Goal: Check status: Check status

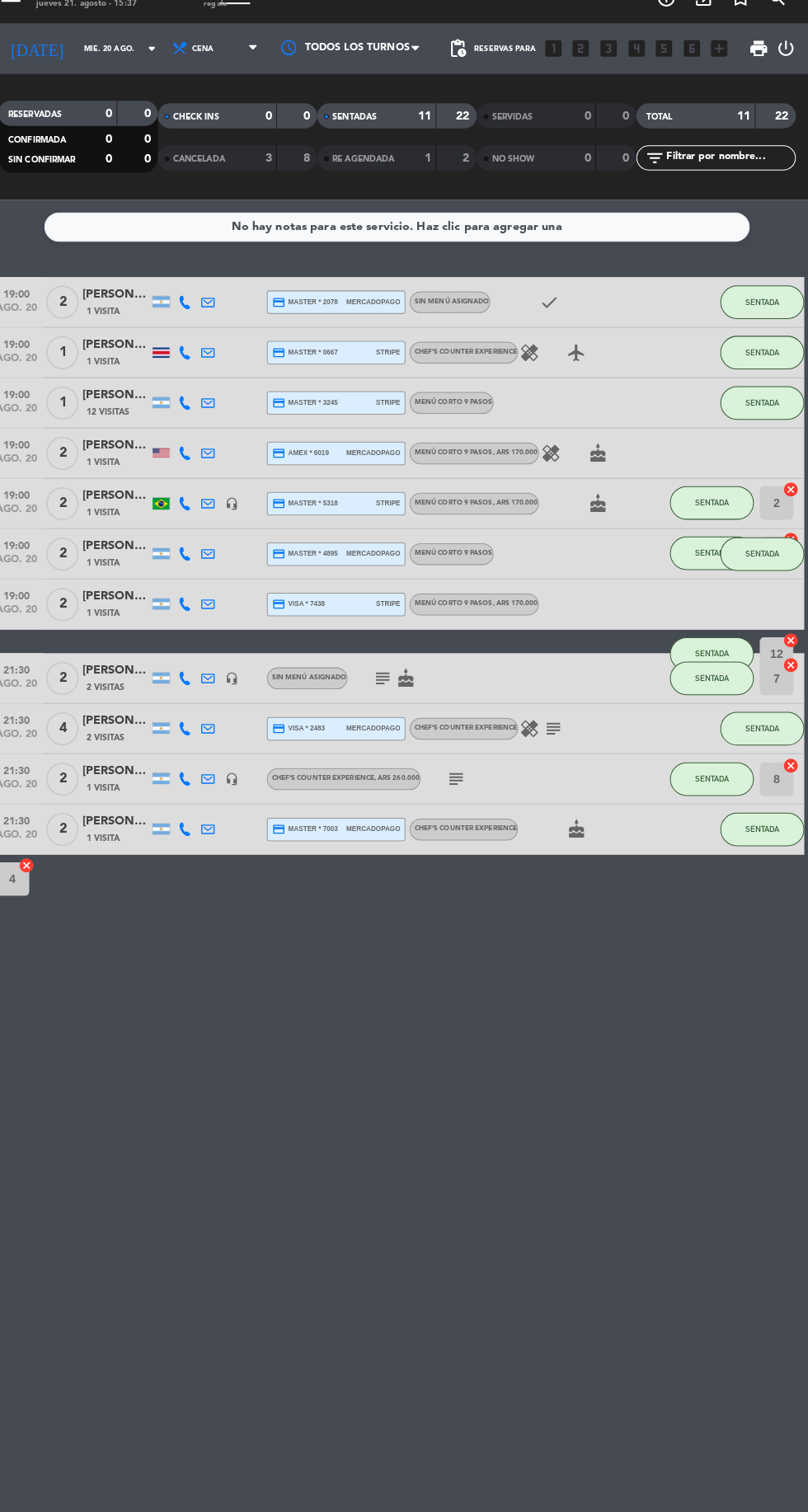
scroll to position [74, 0]
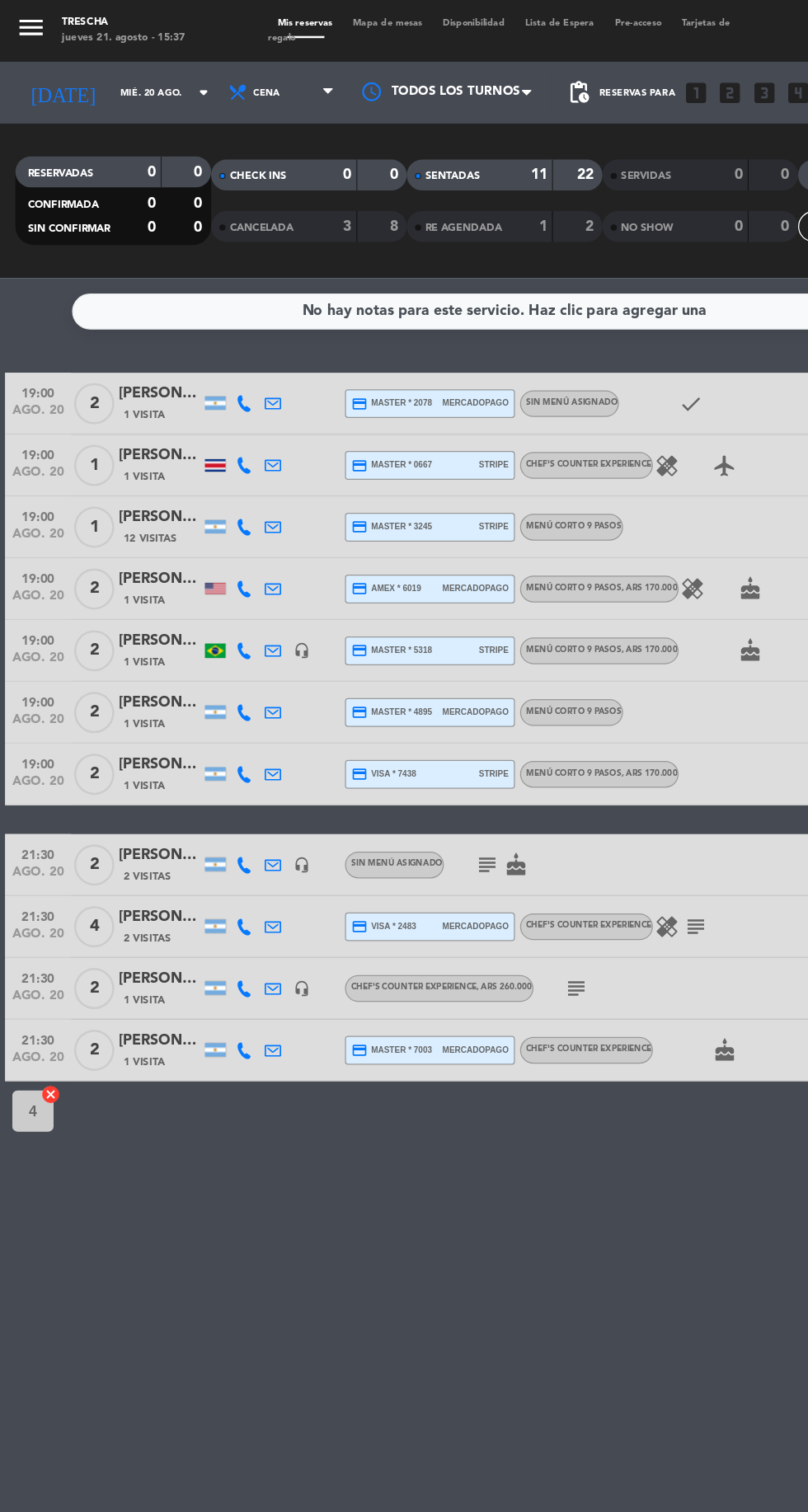
click at [63, 109] on div "RESERVADAS 0 0 CONFIRMADA 0 0 SIN CONFIRMAR 0 0 CHECK INS 0 0 CANCELADA 3 8 SEN…" at bounding box center [404, 160] width 808 height 123
click at [116, 83] on input "mié. 20 ago." at bounding box center [140, 75] width 104 height 25
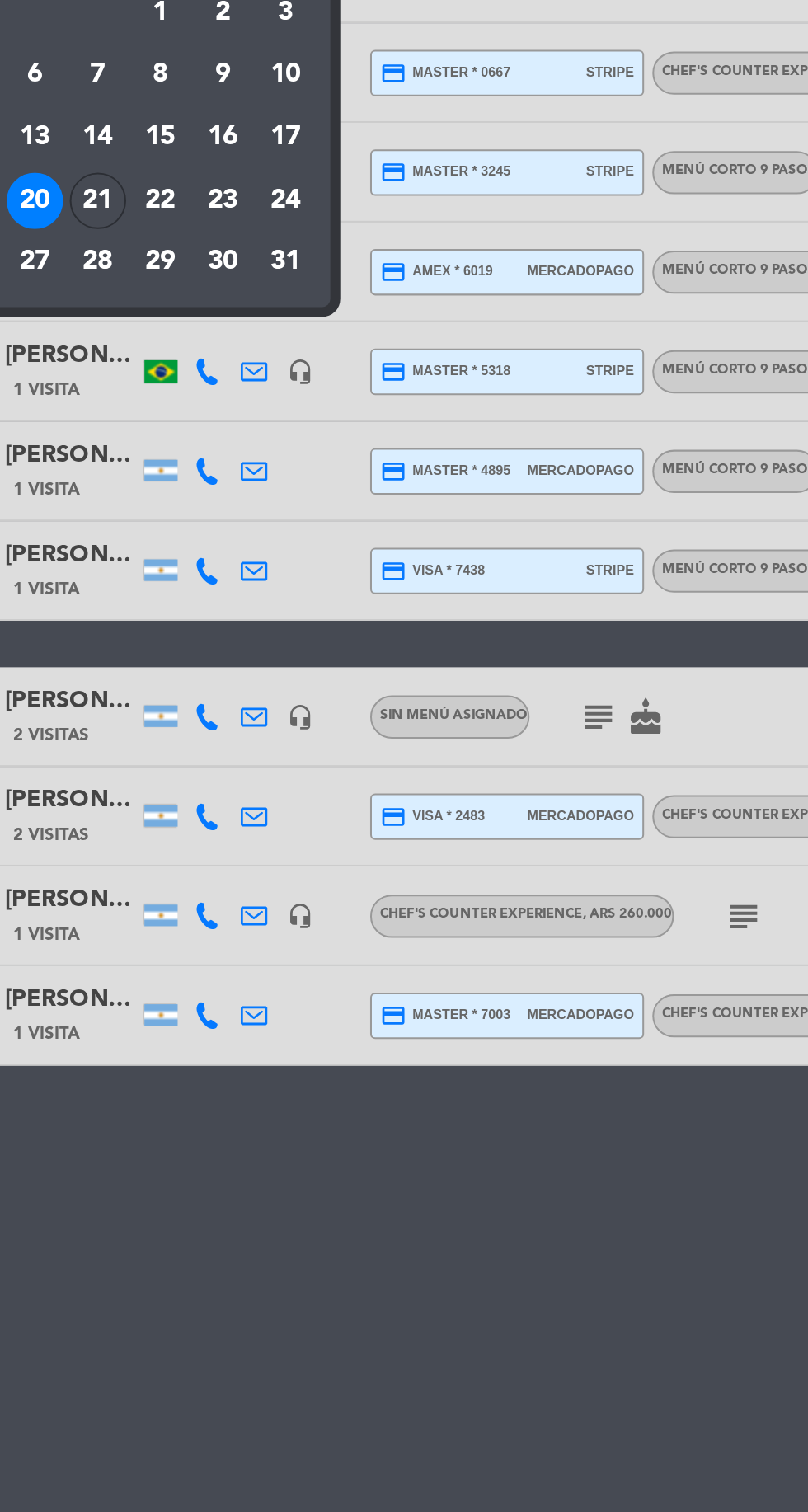
click at [151, 414] on td "14" at bounding box center [140, 404] width 31 height 31
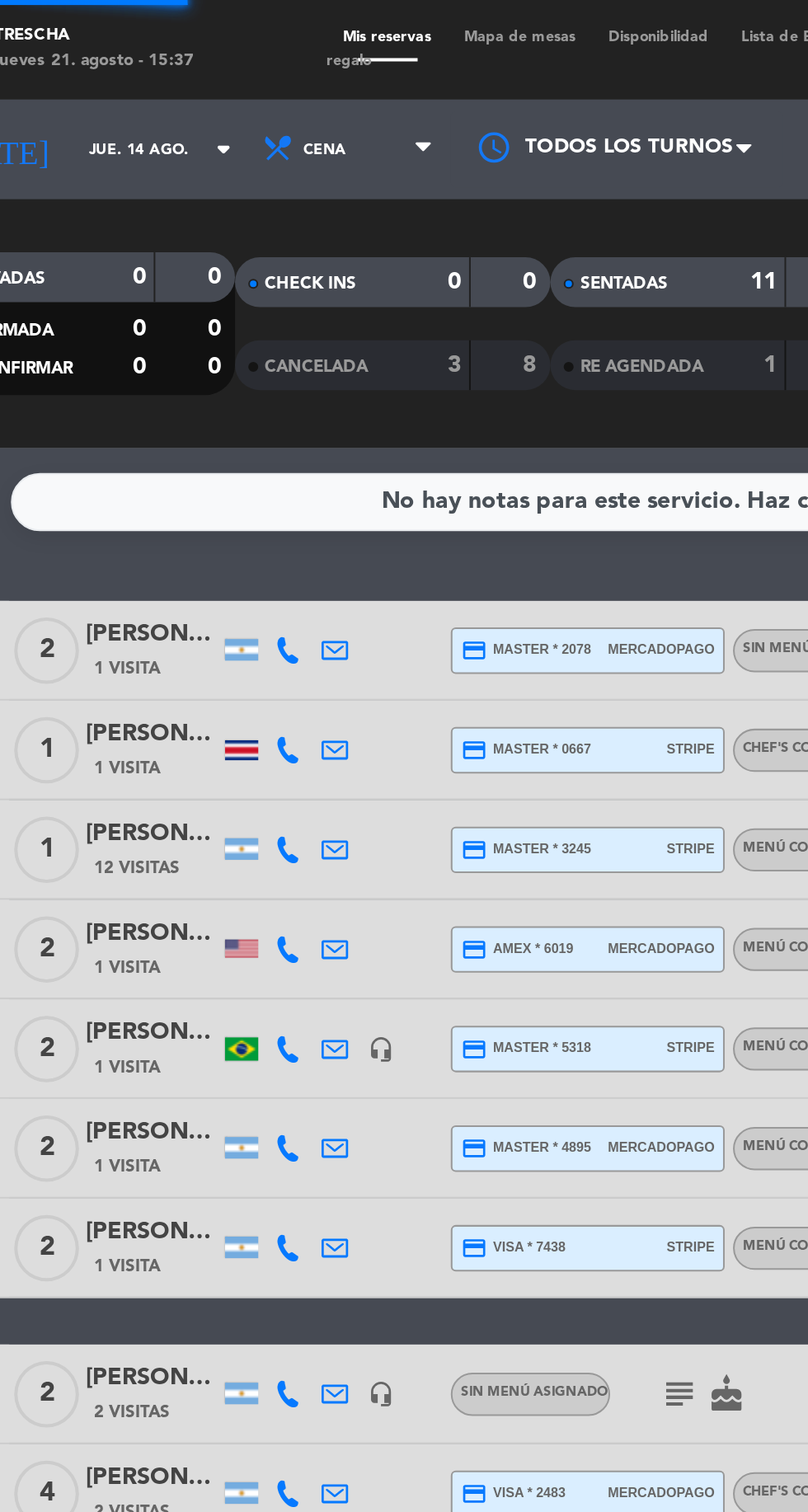
click at [104, 107] on div "RESERVADAS 0 0 CONFIRMADA 0 0 SIN CONFIRMAR 0 0 CHECK INS 0 0 CANCELADA 3 8 SEN…" at bounding box center [404, 160] width 808 height 123
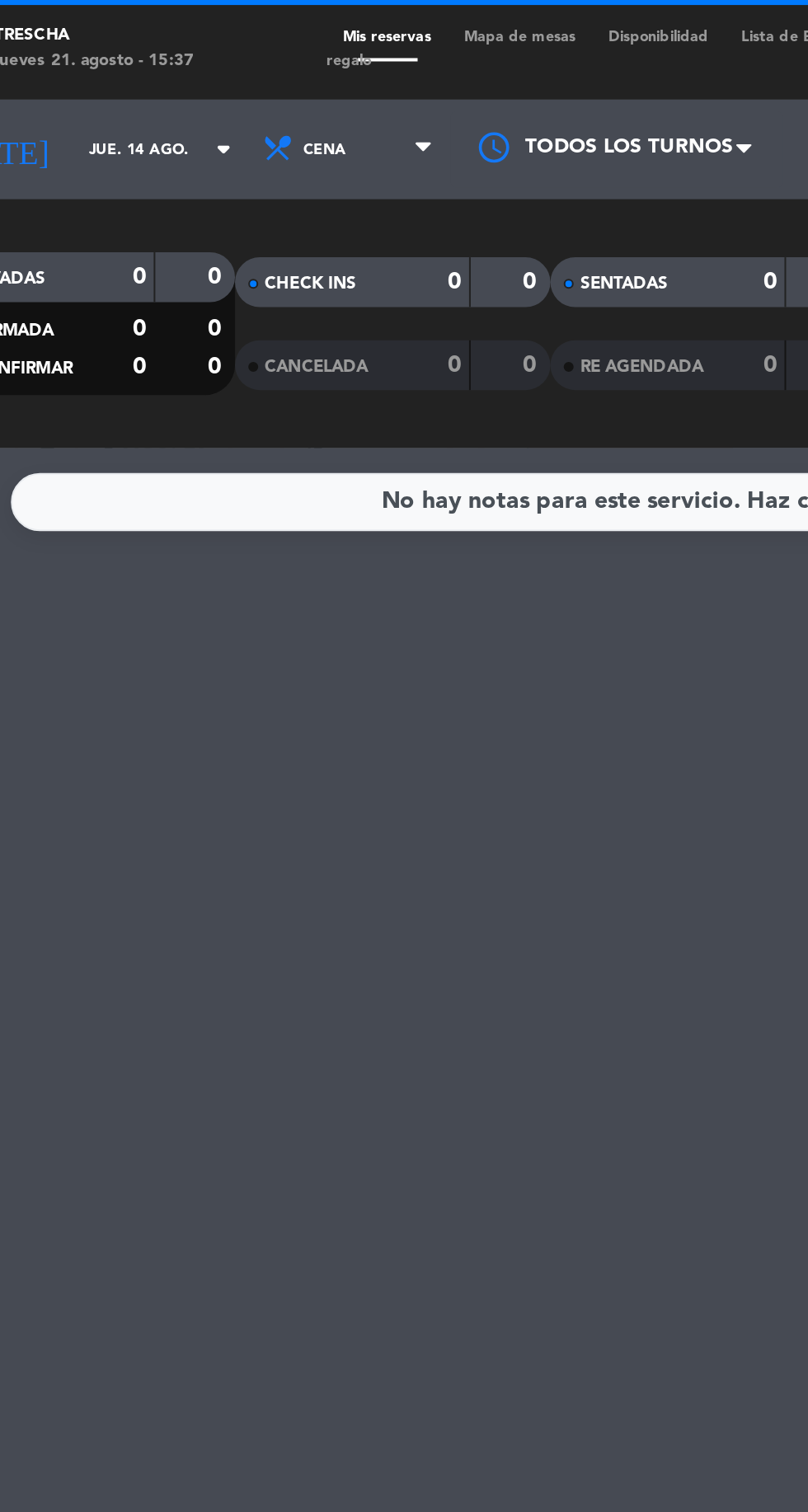
click at [88, 76] on input "jue. 14 ago." at bounding box center [140, 75] width 104 height 25
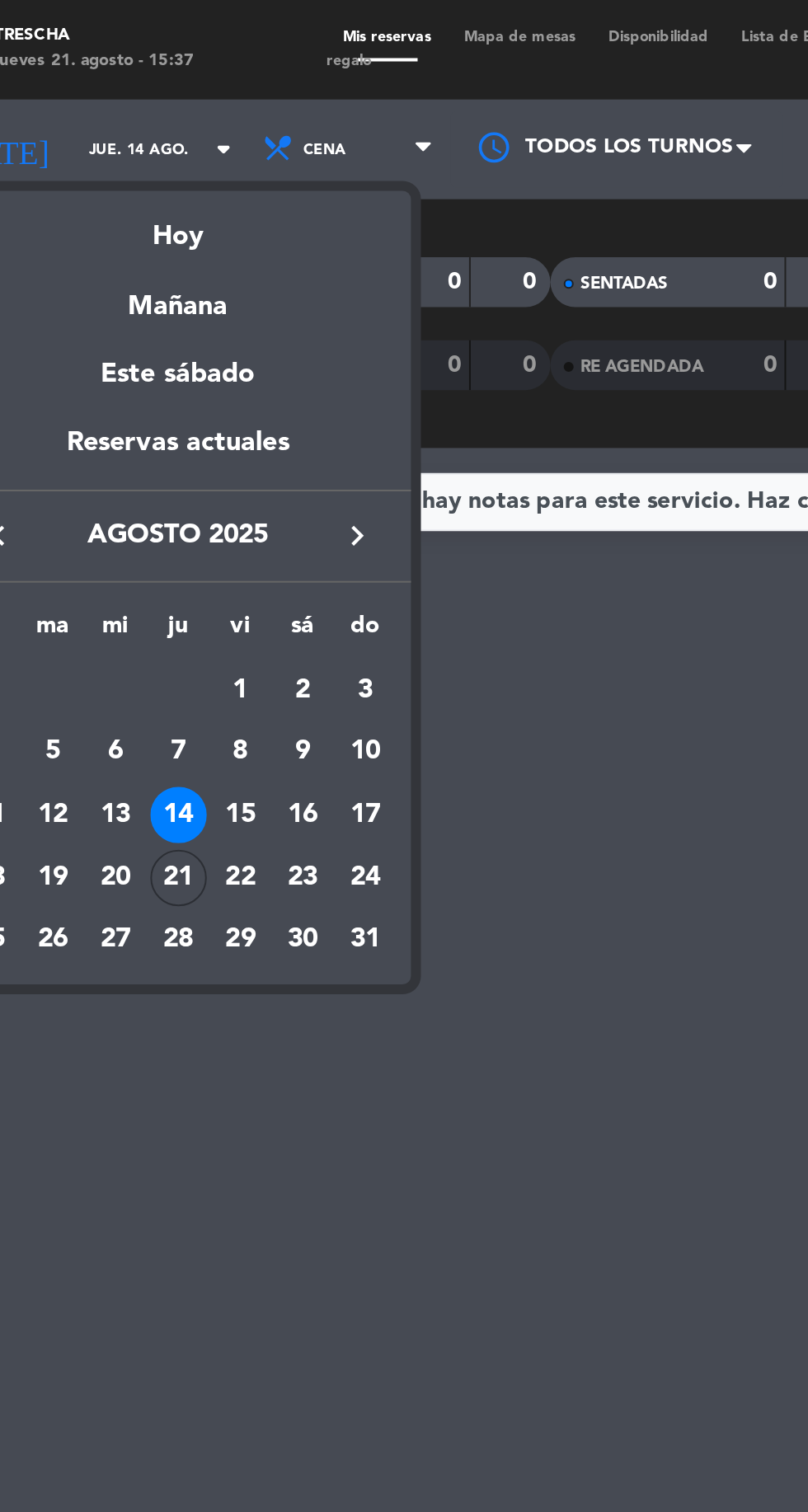
click at [137, 444] on div "21" at bounding box center [140, 435] width 28 height 28
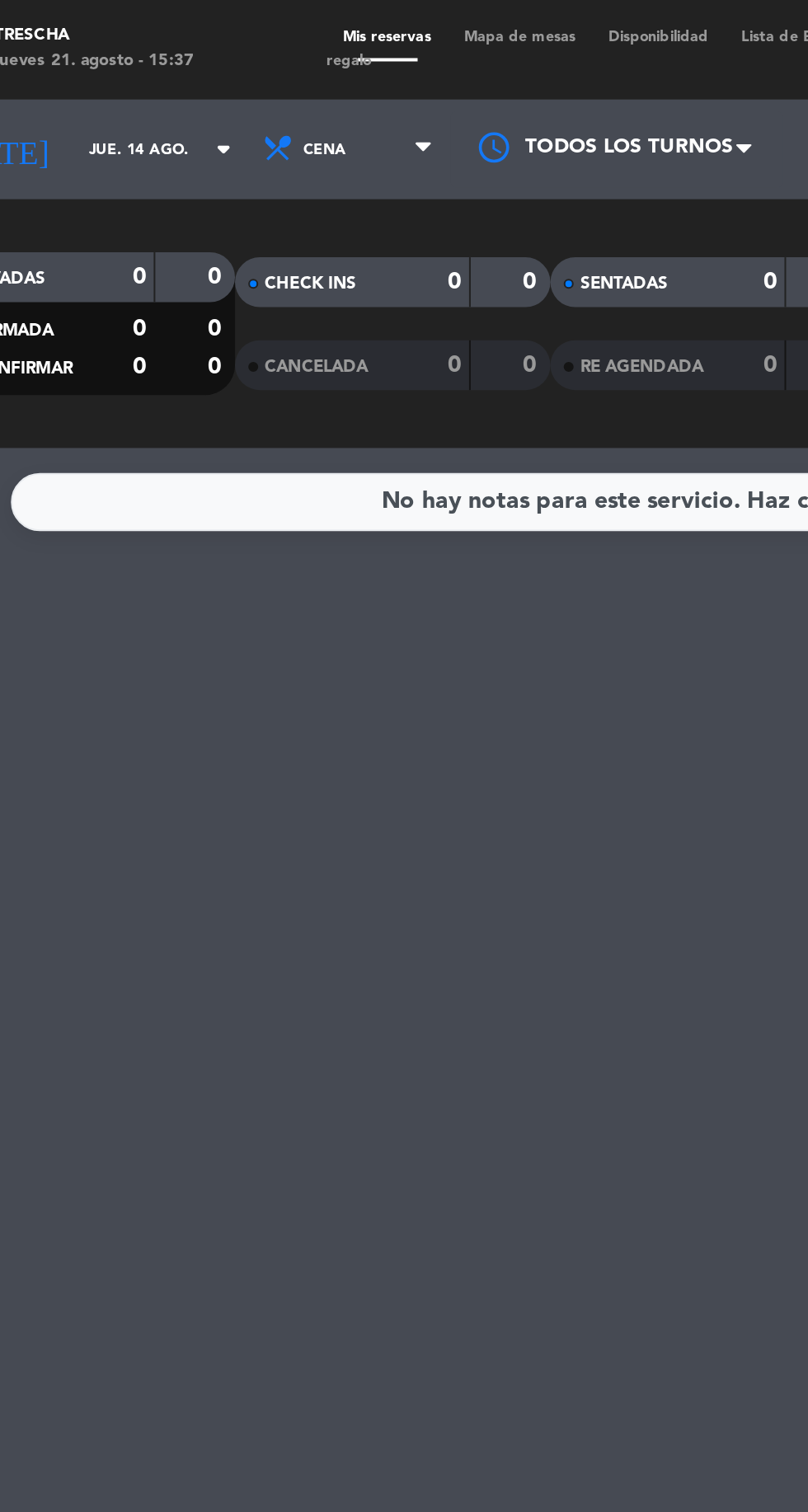
type input "jue. 21 ago."
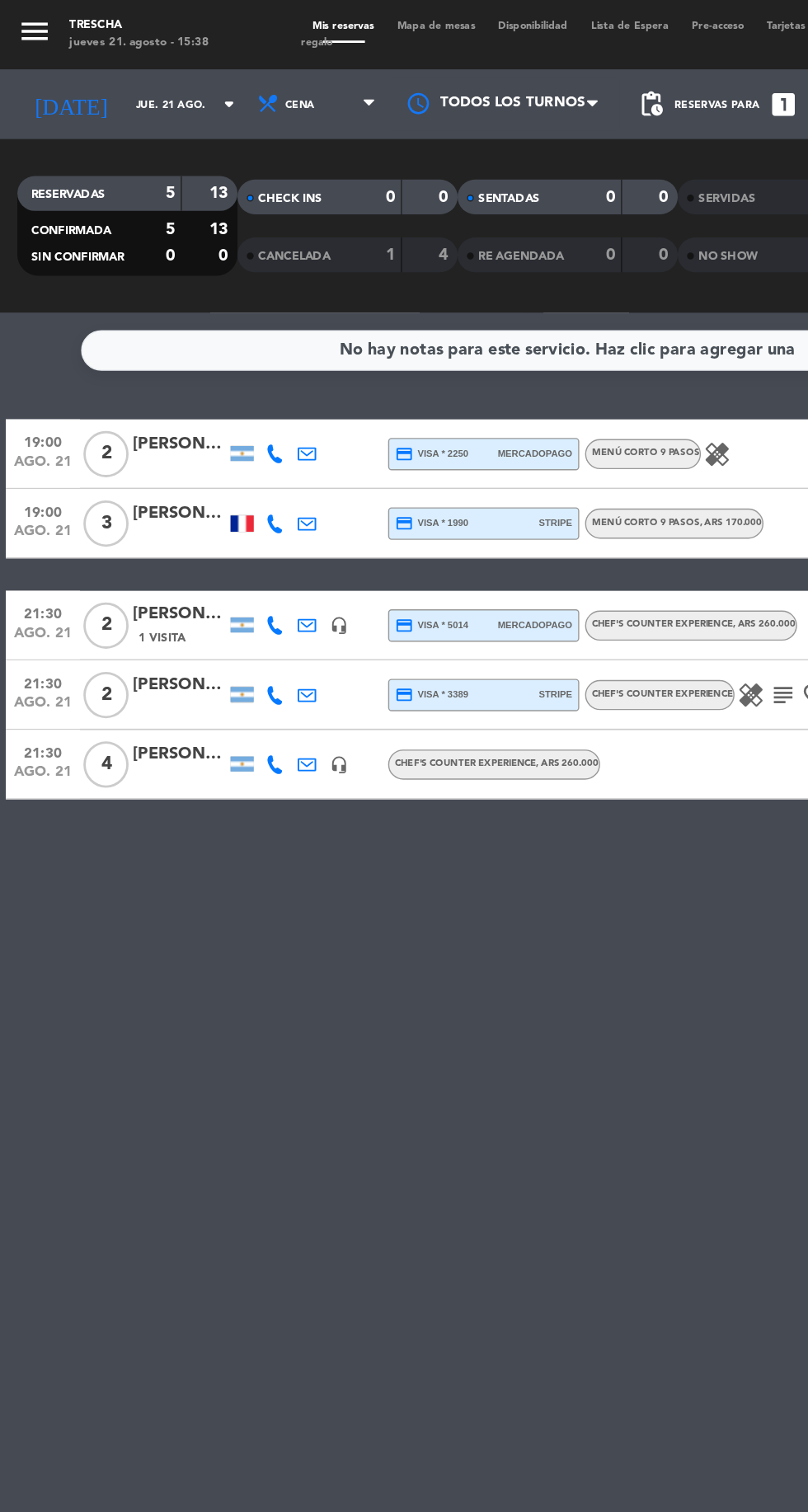
click at [152, 382] on div at bounding box center [128, 382] width 66 height 13
